Goal: Find specific page/section: Find specific page/section

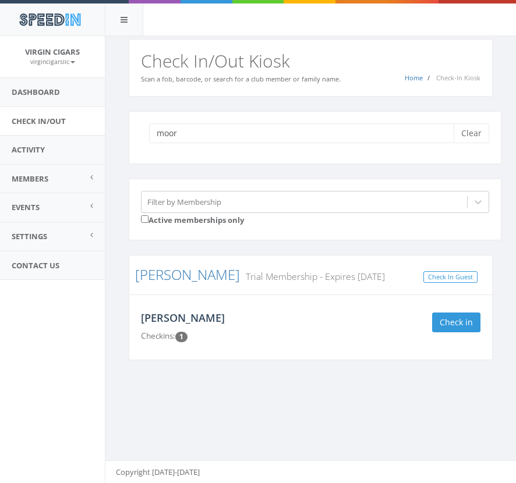
type input "moor"
click at [155, 316] on link "Cameron Moore" at bounding box center [183, 318] width 84 height 14
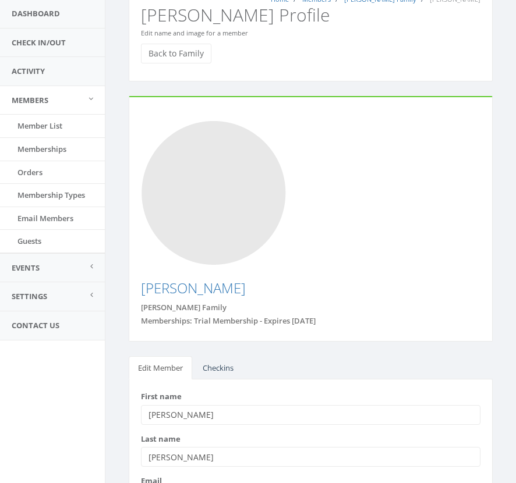
scroll to position [80, 0]
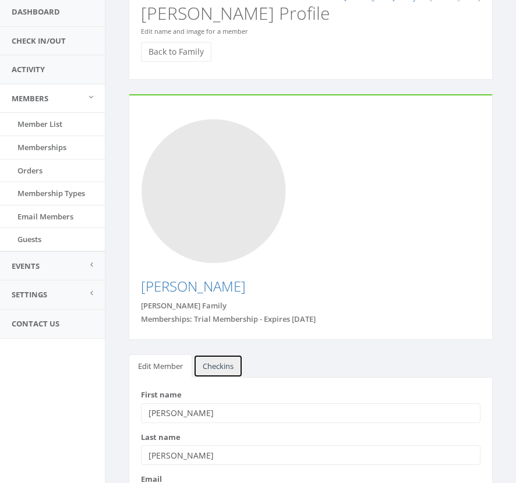
click at [226, 355] on link "Checkins" at bounding box center [217, 367] width 49 height 24
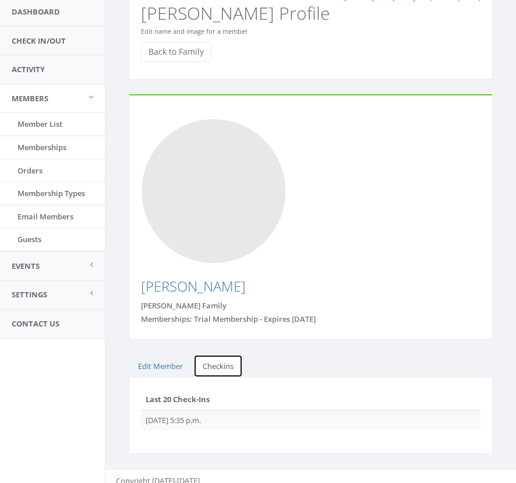
scroll to position [57, 0]
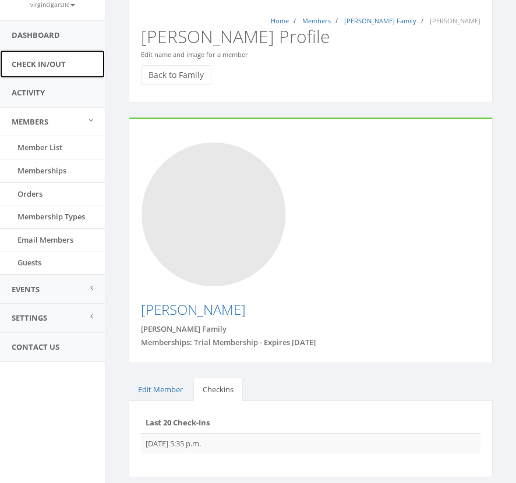
click at [58, 65] on link "Check In/Out" at bounding box center [52, 64] width 105 height 29
